Goal: Task Accomplishment & Management: Manage account settings

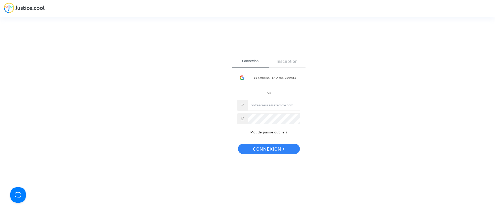
type input "claracoulon.pitcher@gmail.com"
click at [273, 146] on span "Connexion" at bounding box center [269, 149] width 32 height 11
